Goal: Obtain resource: Download file/media

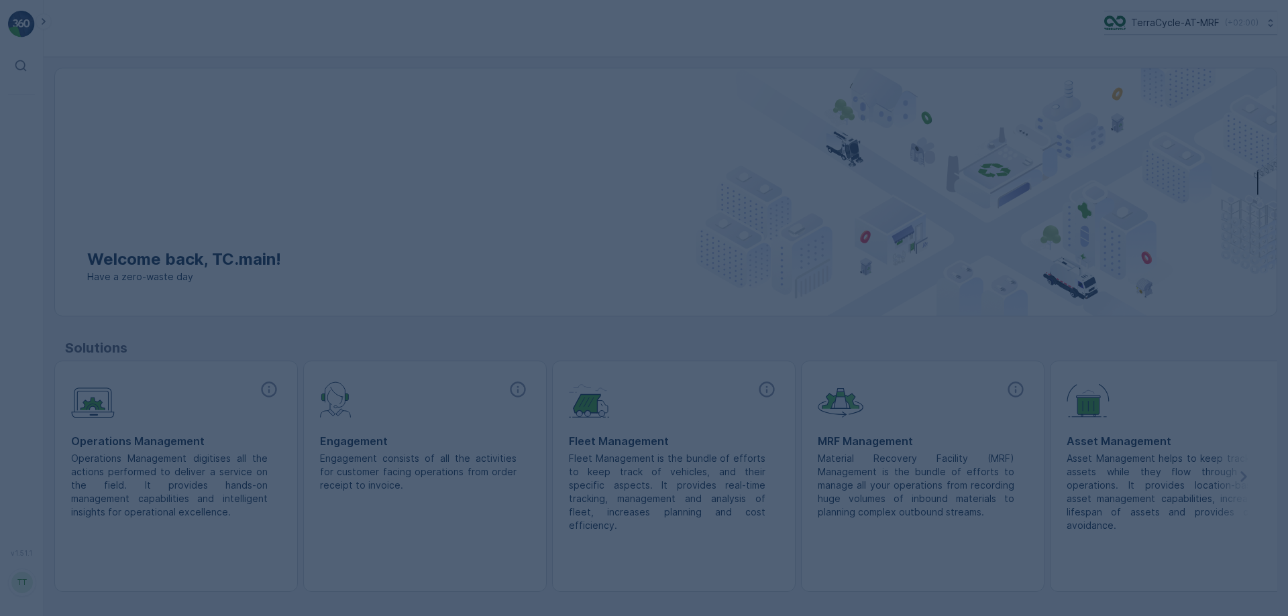
click at [1191, 16] on div at bounding box center [644, 308] width 1288 height 616
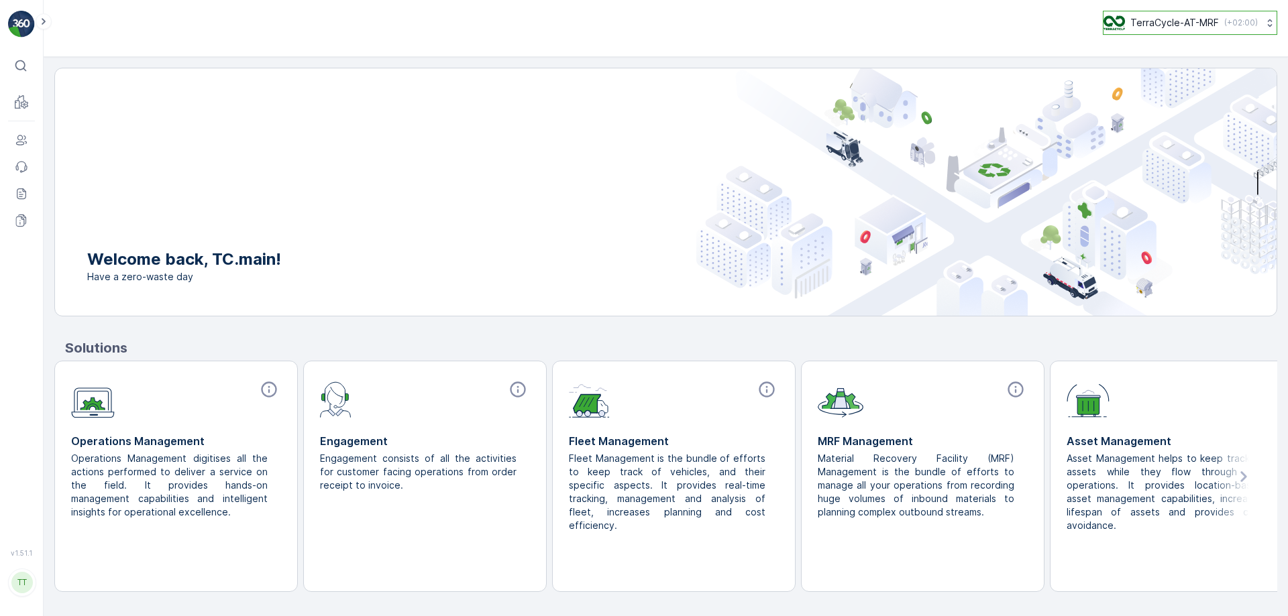
click at [1217, 19] on div "TerraCycle-AT-MRF ( +02:00 )" at bounding box center [1180, 22] width 154 height 15
type input "FR"
click at [1170, 82] on span "TerraCycle- FR02 -MRF" at bounding box center [1187, 75] width 150 height 13
click at [46, 26] on icon at bounding box center [43, 21] width 15 height 16
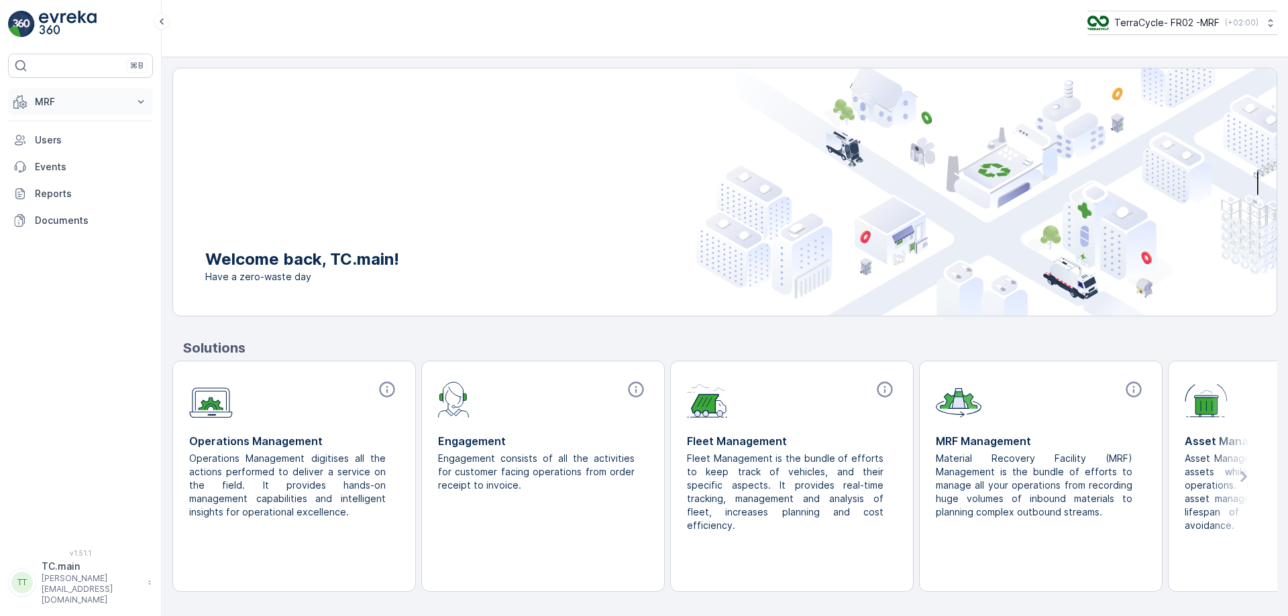
click at [63, 113] on button "MRF" at bounding box center [80, 102] width 145 height 27
click at [46, 141] on p "Reception" at bounding box center [57, 143] width 47 height 13
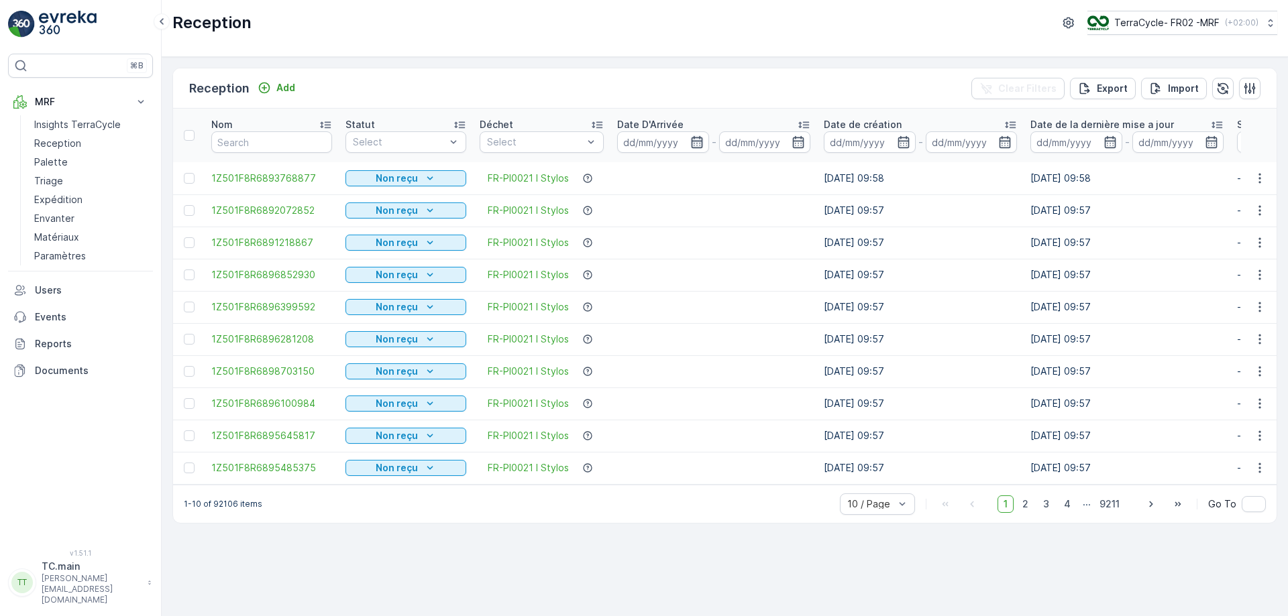
click at [698, 138] on icon "button" at bounding box center [696, 142] width 11 height 12
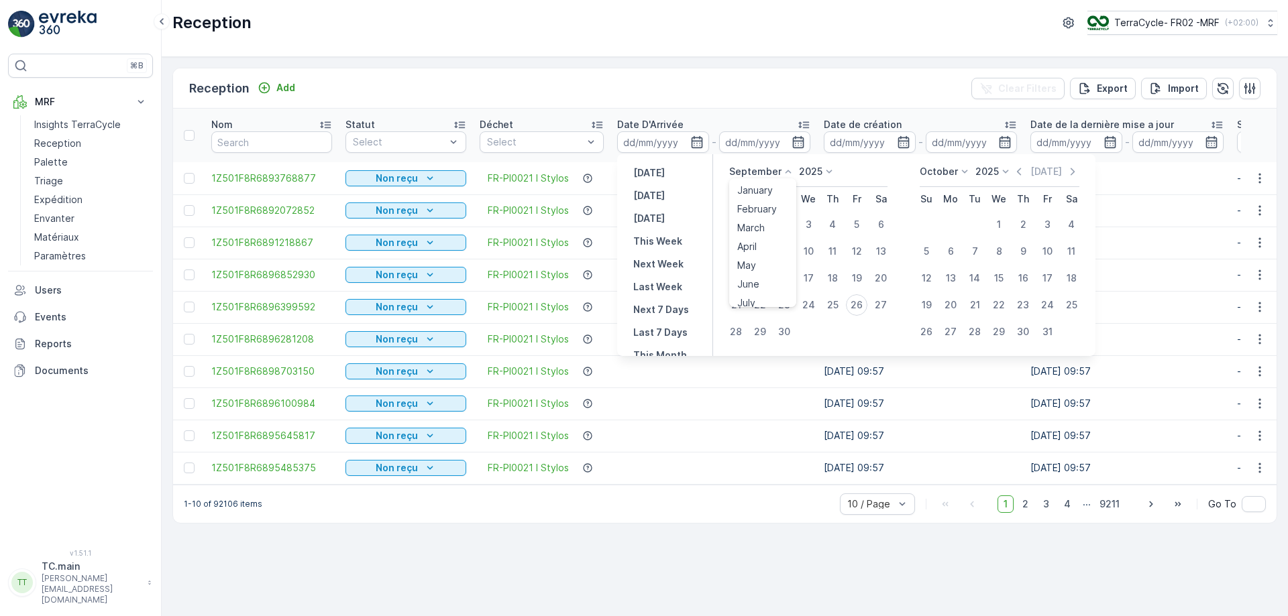
click at [769, 174] on p "September" at bounding box center [755, 171] width 52 height 13
click at [757, 245] on span "April" at bounding box center [746, 246] width 19 height 13
click at [786, 225] on div "1" at bounding box center [783, 224] width 21 height 21
type input "01.04.2025"
click at [786, 225] on div "1" at bounding box center [783, 224] width 21 height 21
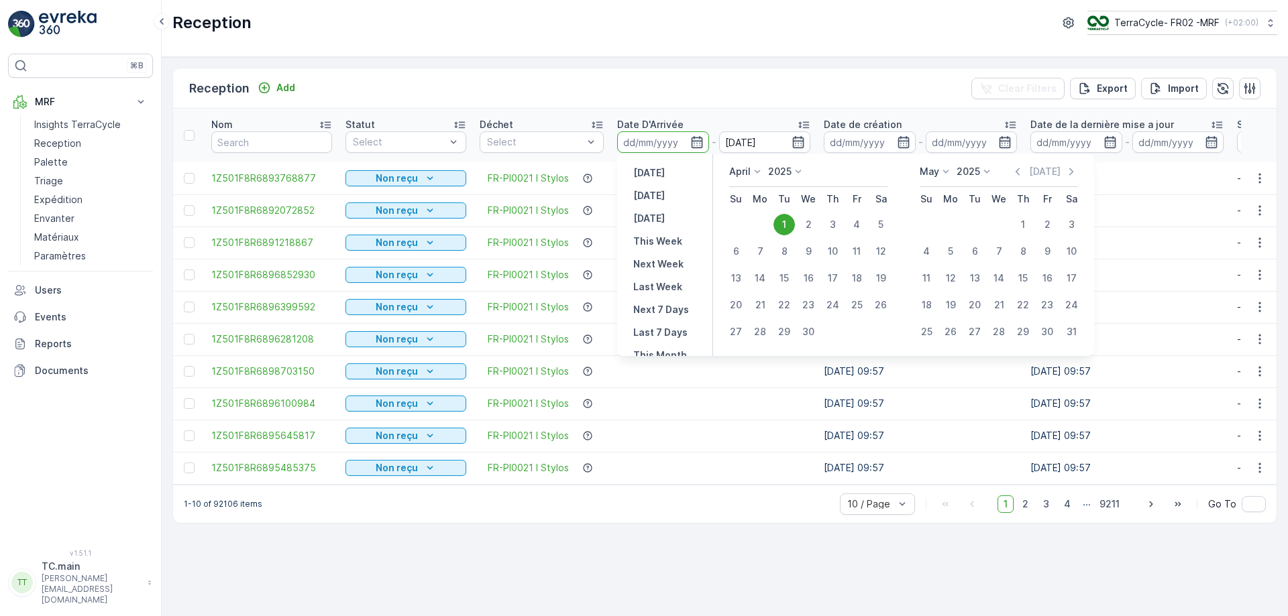
type input "01.04.2025"
click at [933, 172] on p "May" at bounding box center [929, 171] width 19 height 13
click at [940, 284] on span "June" at bounding box center [939, 284] width 22 height 13
click at [955, 334] on div "30" at bounding box center [950, 331] width 21 height 21
type input "30.06.2025"
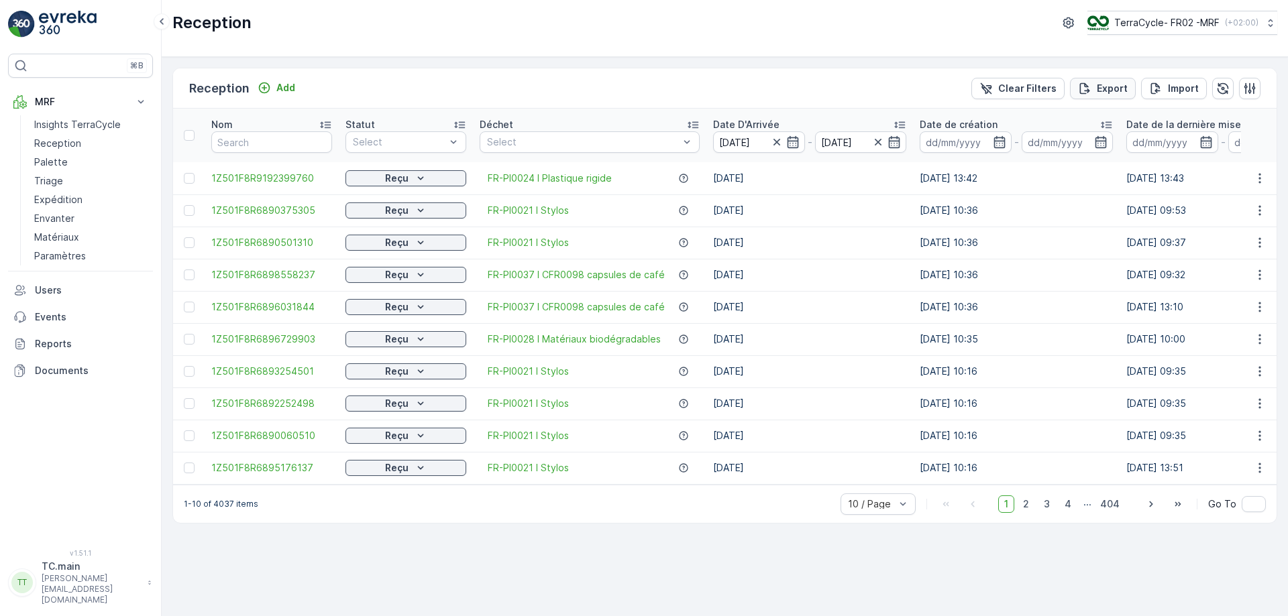
click at [1095, 87] on div "Export" at bounding box center [1103, 88] width 50 height 13
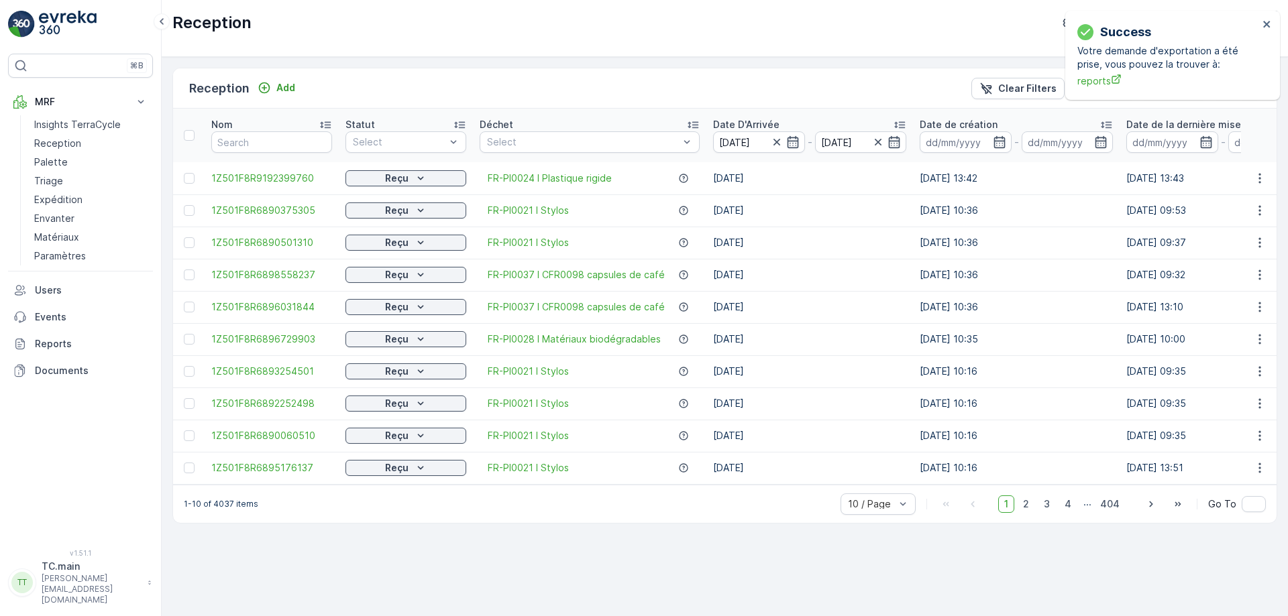
click at [1095, 87] on span "reports" at bounding box center [1167, 81] width 181 height 14
click at [262, 141] on input "text" at bounding box center [271, 141] width 121 height 21
paste input "1Z501F8R9192399760"
type input "1Z501F8R9192399760"
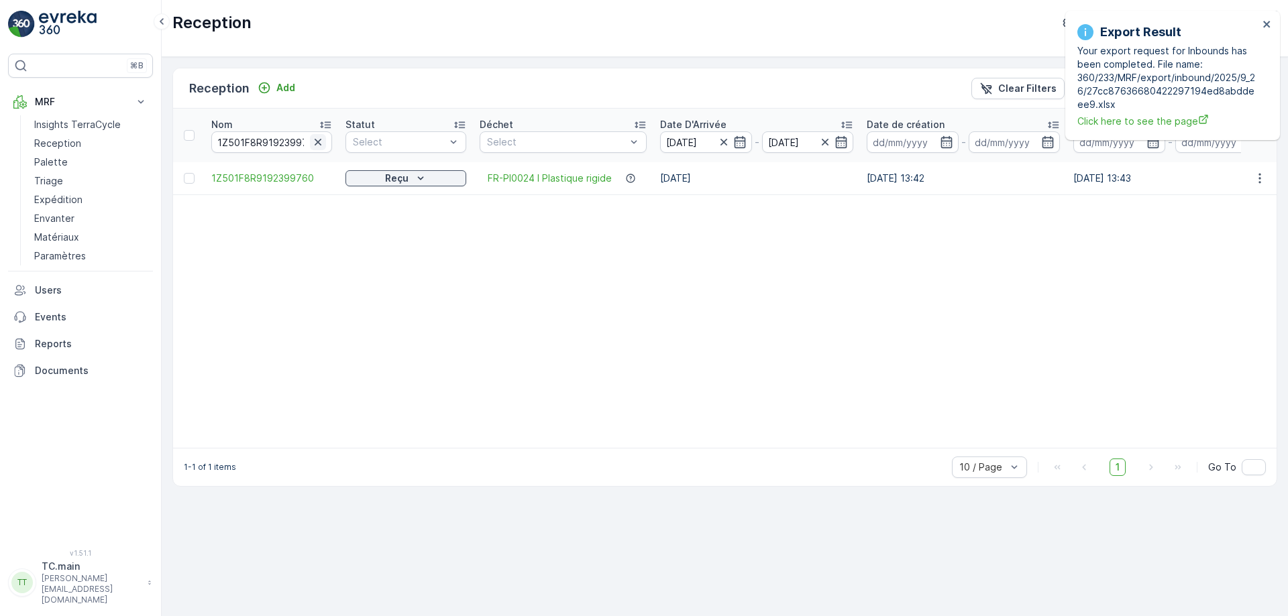
click at [320, 144] on icon "button" at bounding box center [318, 142] width 7 height 7
click at [278, 144] on input "text" at bounding box center [271, 141] width 121 height 21
paste input "1Z501F8R6897680392"
type input "1Z501F8R6897680392"
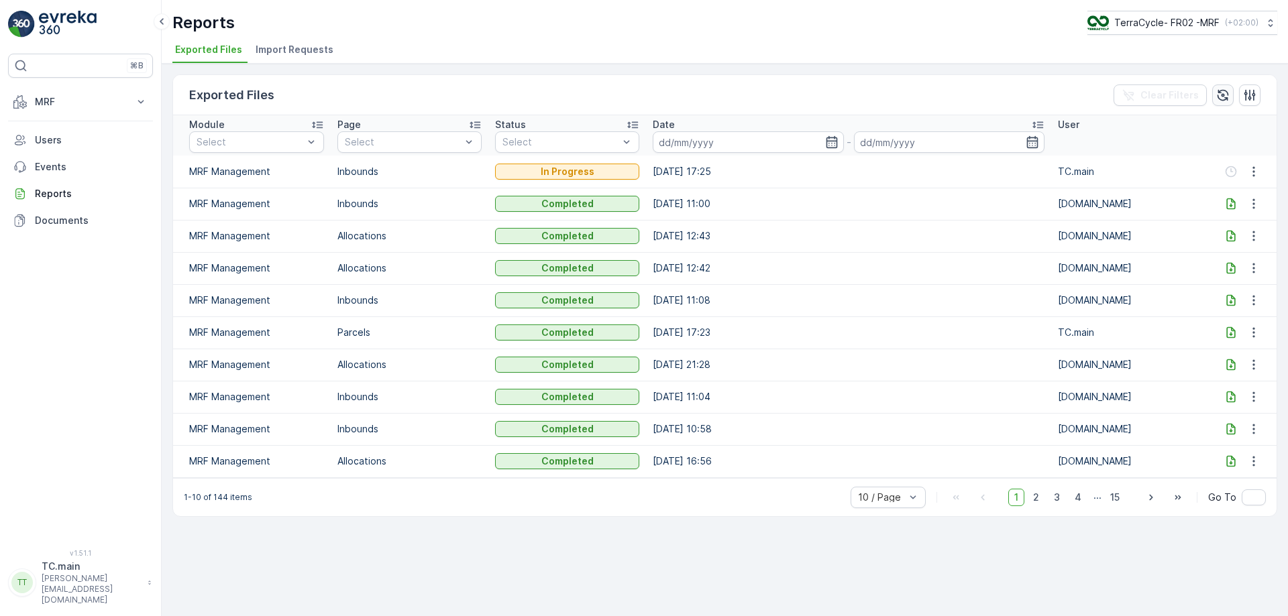
click at [1225, 95] on icon "button" at bounding box center [1222, 95] width 13 height 13
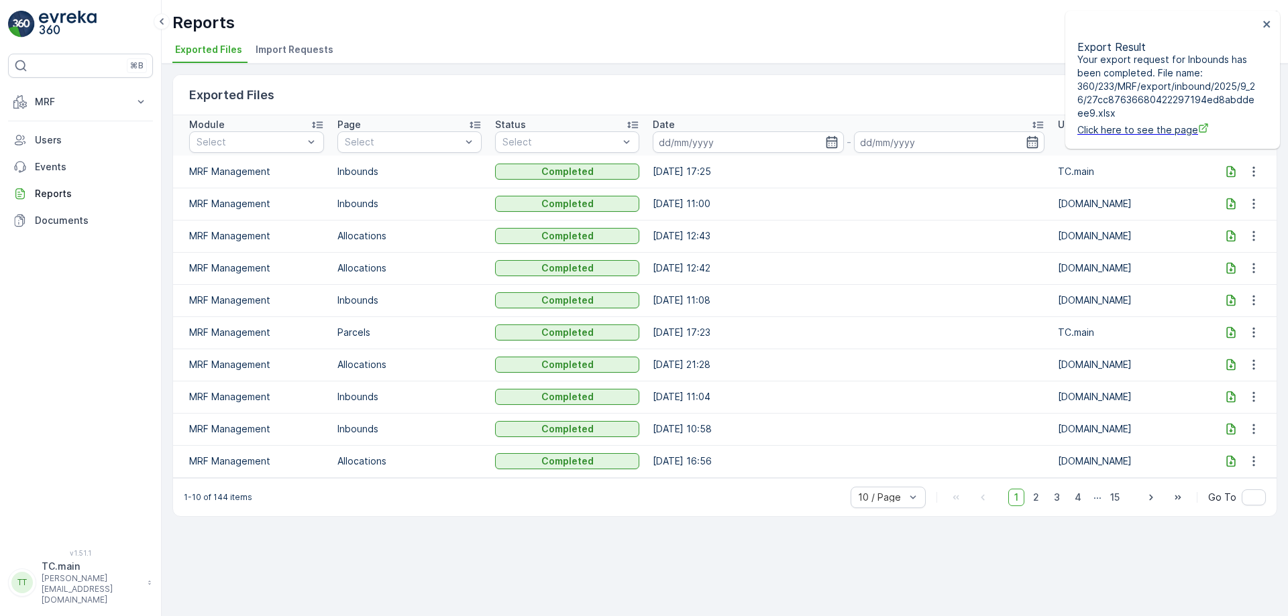
click at [1231, 173] on icon at bounding box center [1231, 171] width 9 height 11
drag, startPoint x: 1273, startPoint y: 25, endPoint x: 1260, endPoint y: 22, distance: 13.7
click at [1272, 25] on div "Export Result Your export request for Inbounds has been completed. File name: 3…" at bounding box center [1172, 80] width 215 height 138
click at [1274, 28] on div "Export Result Your export request for Inbounds has been completed. File name: 3…" at bounding box center [1172, 80] width 215 height 138
click at [1268, 25] on icon "close" at bounding box center [1266, 24] width 7 height 7
